Goal: Communication & Community: Connect with others

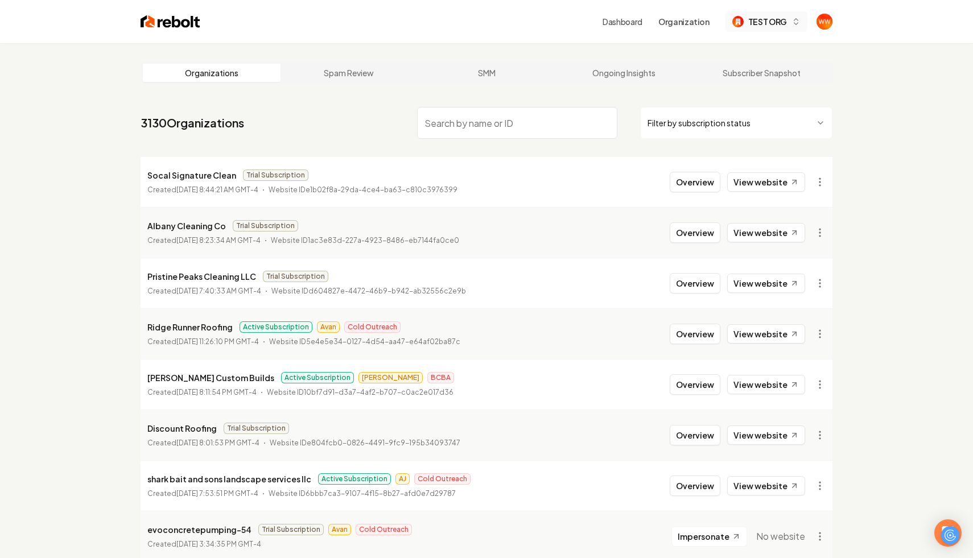
click at [770, 17] on span "TEST ORG" at bounding box center [767, 22] width 39 height 12
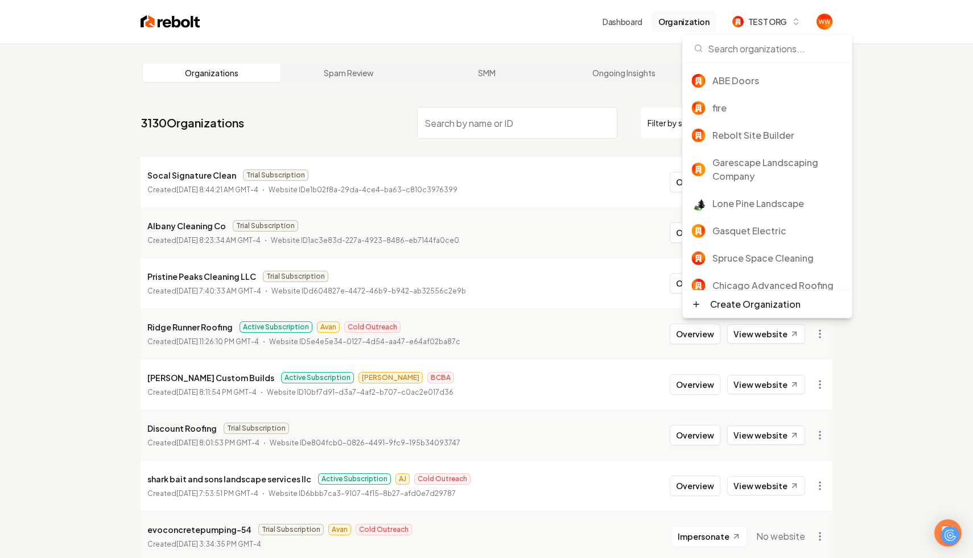
click at [685, 15] on button "Organization" at bounding box center [684, 21] width 65 height 20
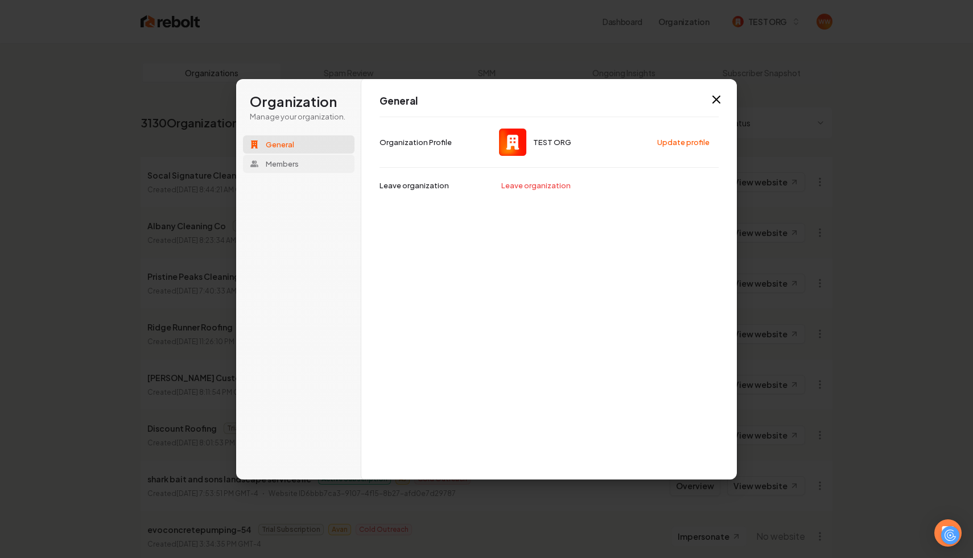
click at [291, 162] on span "Members" at bounding box center [282, 164] width 33 height 10
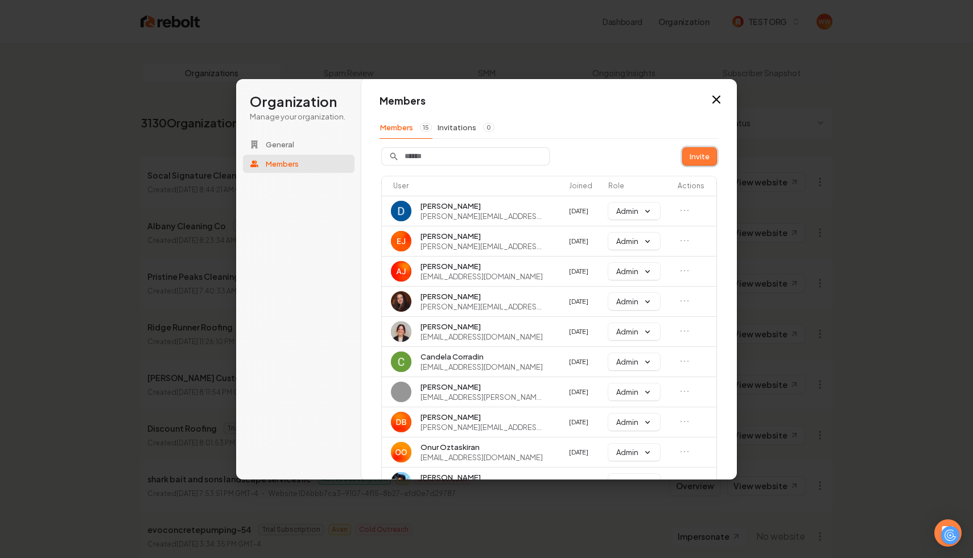
click at [692, 159] on button "Invite" at bounding box center [700, 156] width 34 height 17
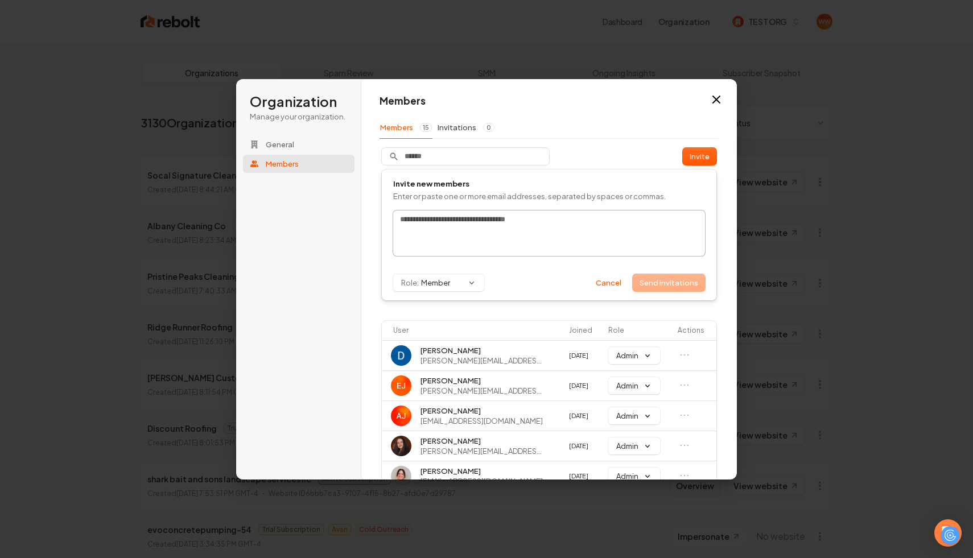
click at [474, 223] on input "text" at bounding box center [549, 219] width 303 height 11
type input "**********"
click at [445, 286] on button "Role: Member" at bounding box center [438, 282] width 91 height 17
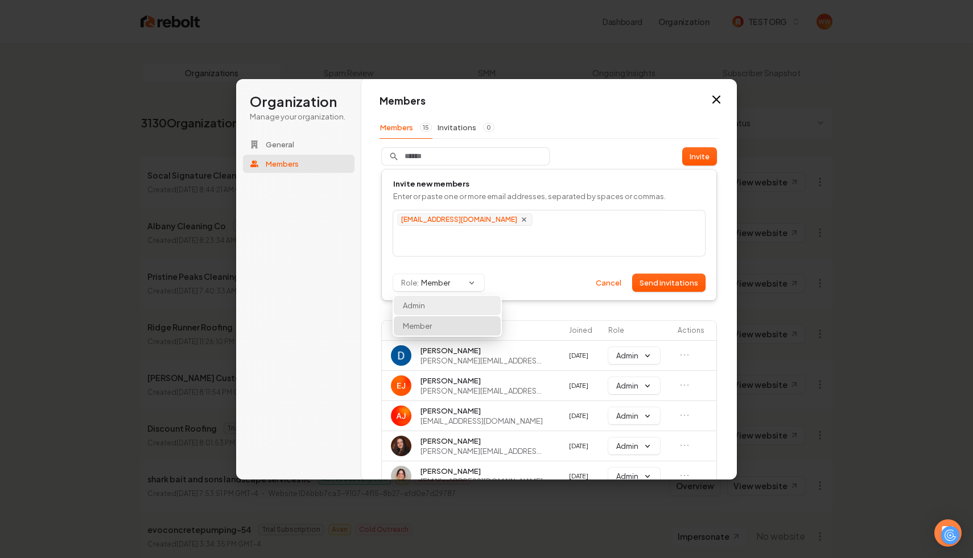
click at [429, 311] on div "Admin" at bounding box center [447, 305] width 107 height 19
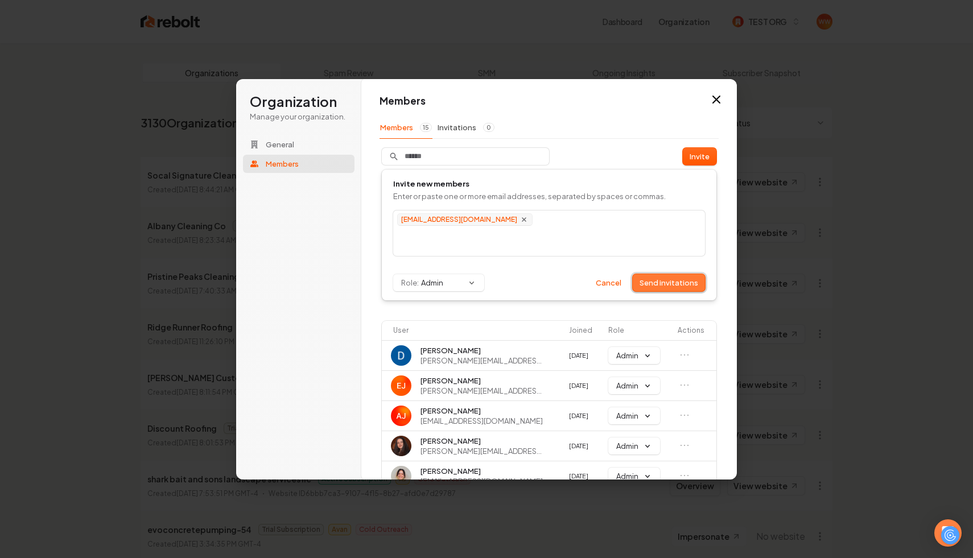
click at [657, 276] on button "Send invitations" at bounding box center [669, 282] width 72 height 17
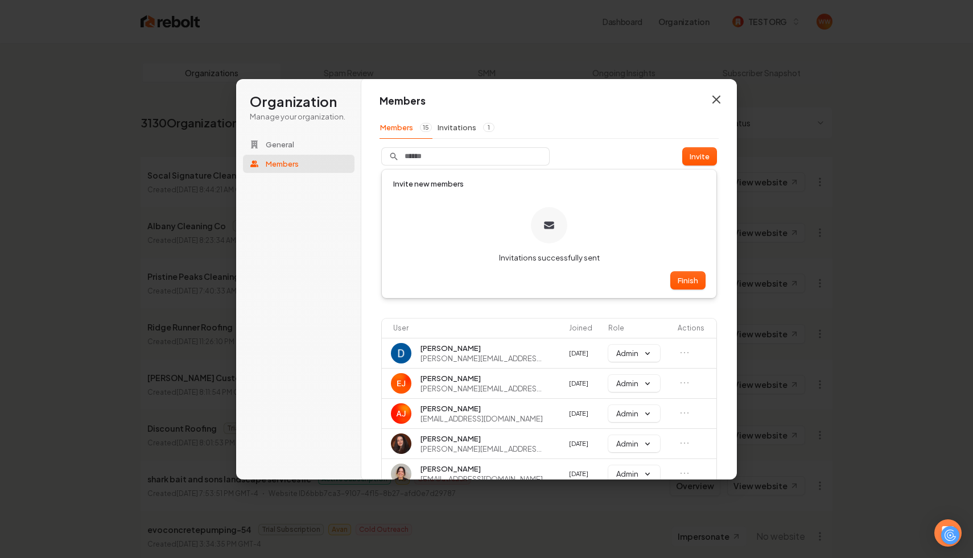
click at [715, 100] on icon "button" at bounding box center [716, 99] width 7 height 7
